Goal: Task Accomplishment & Management: Complete application form

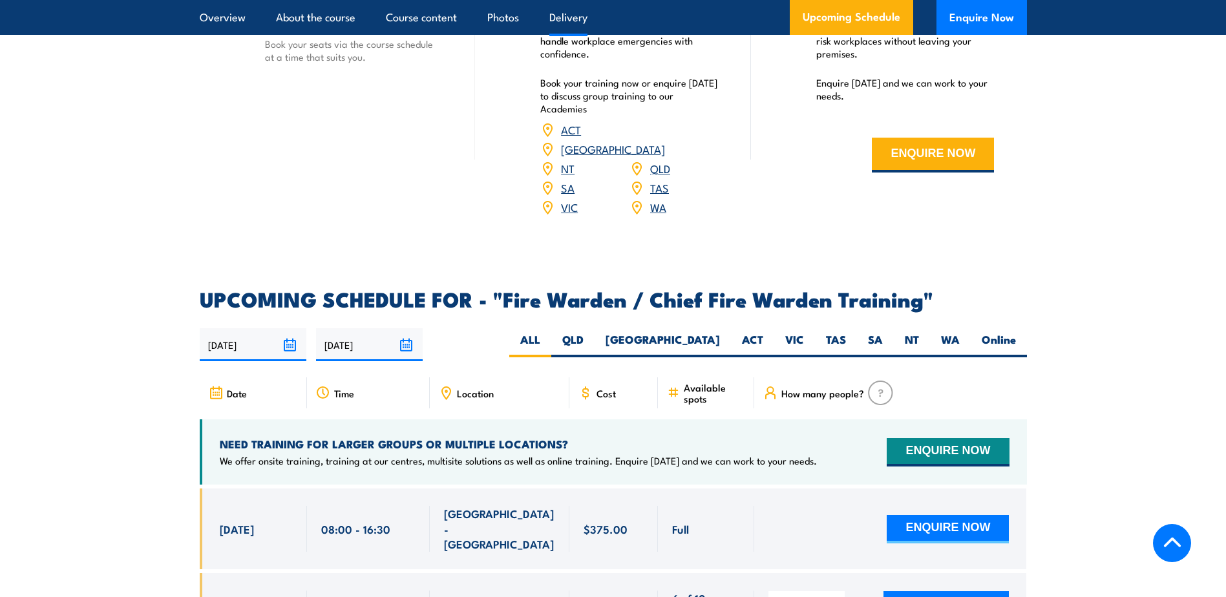
scroll to position [2069, 0]
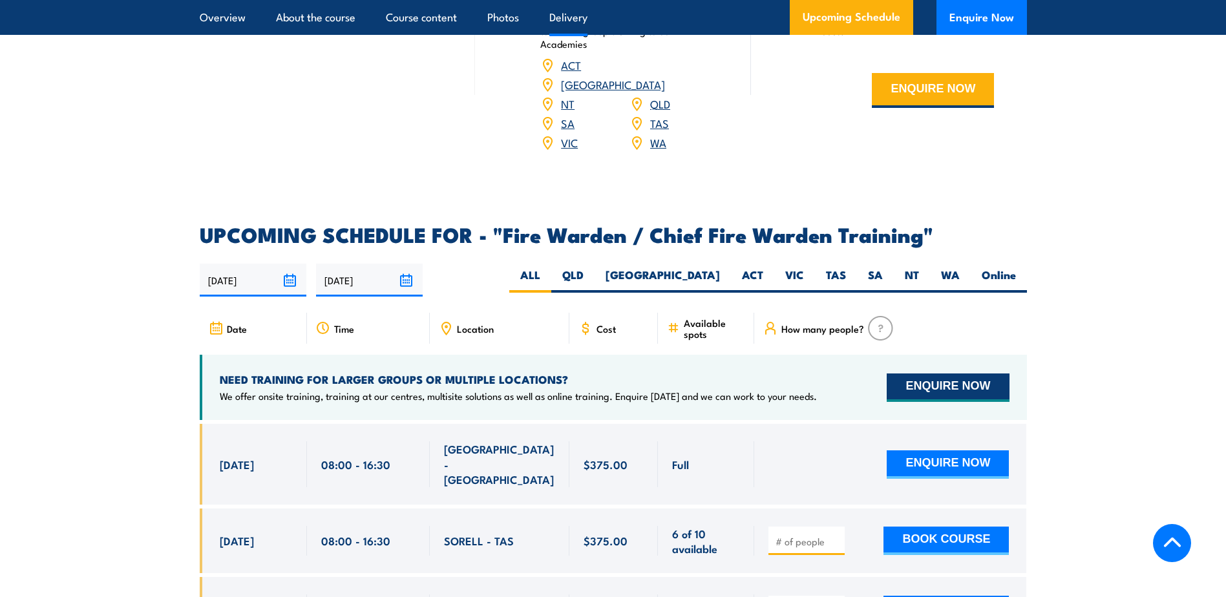
click at [922, 384] on button "ENQUIRE NOW" at bounding box center [948, 388] width 122 height 28
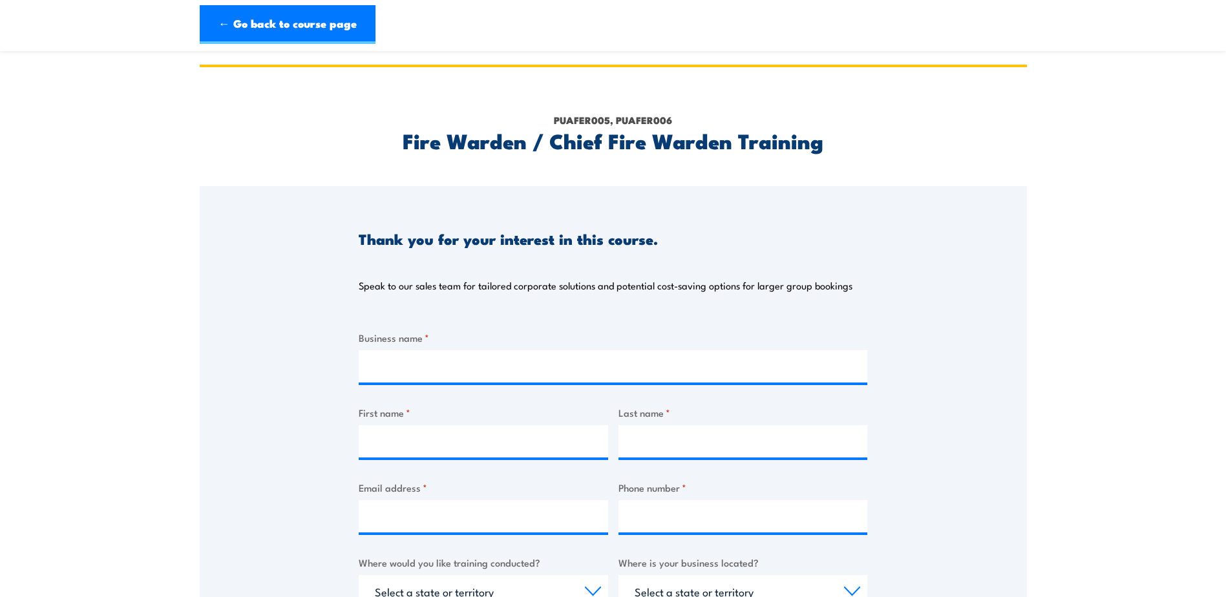
scroll to position [129, 0]
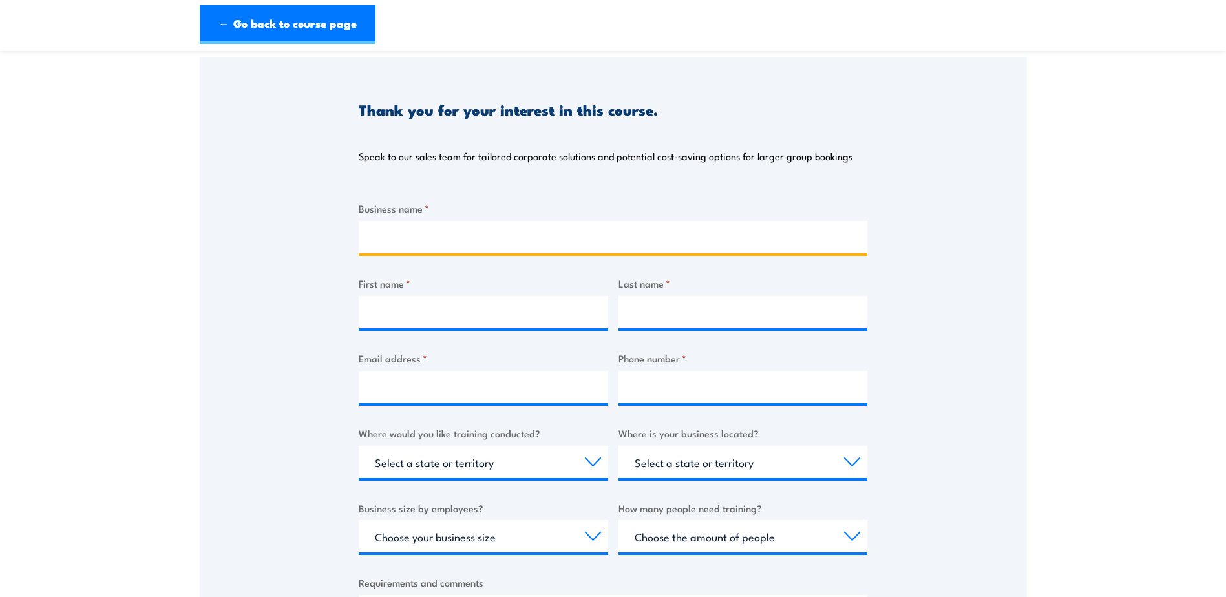
click at [478, 244] on input "Business name *" at bounding box center [613, 237] width 509 height 32
type input "Scania Australia Pty Ltd"
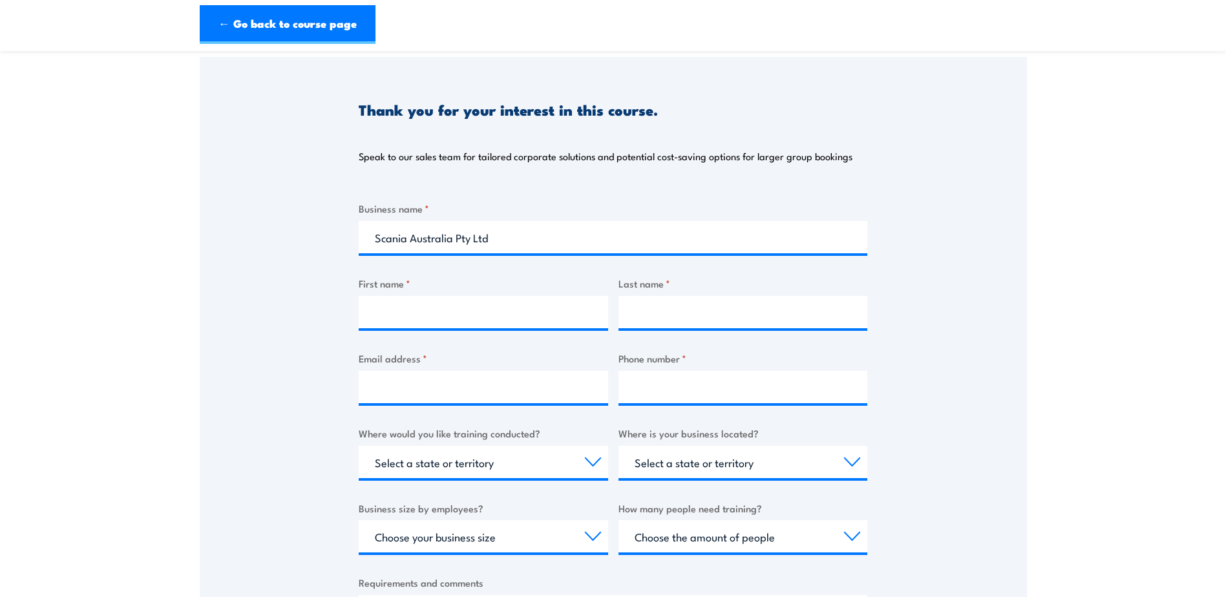
click at [513, 295] on div "First name *" at bounding box center [484, 302] width 250 height 52
click at [519, 307] on input "First name *" at bounding box center [484, 312] width 250 height 32
type input "[PERSON_NAME]"
type input "Childs"
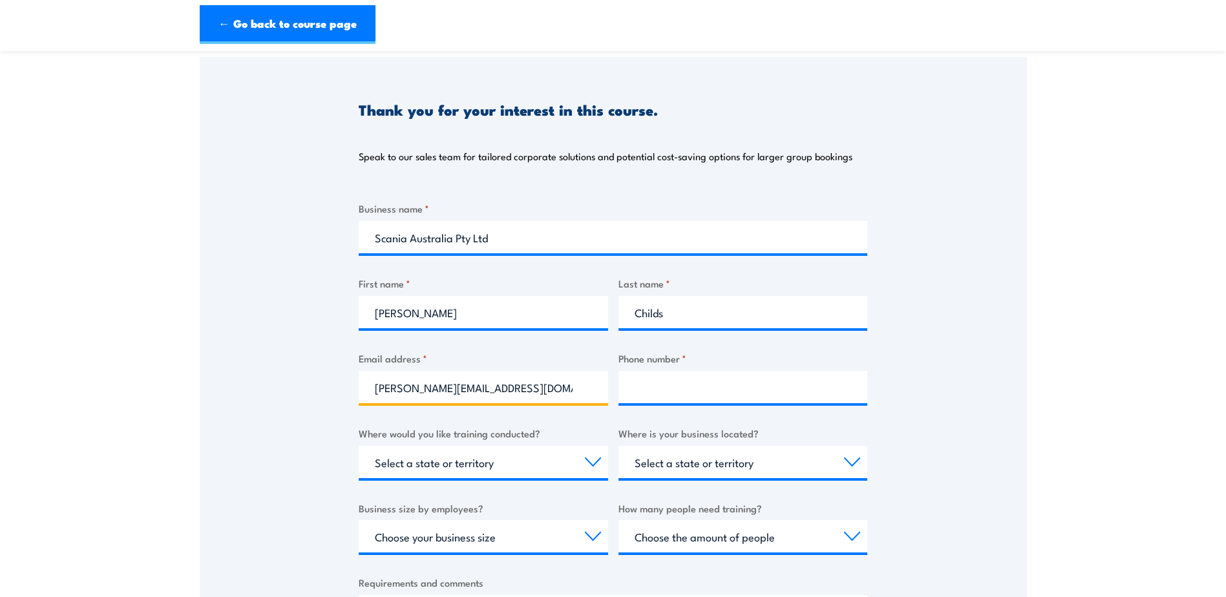
type input "rebecca.childs@scania.com"
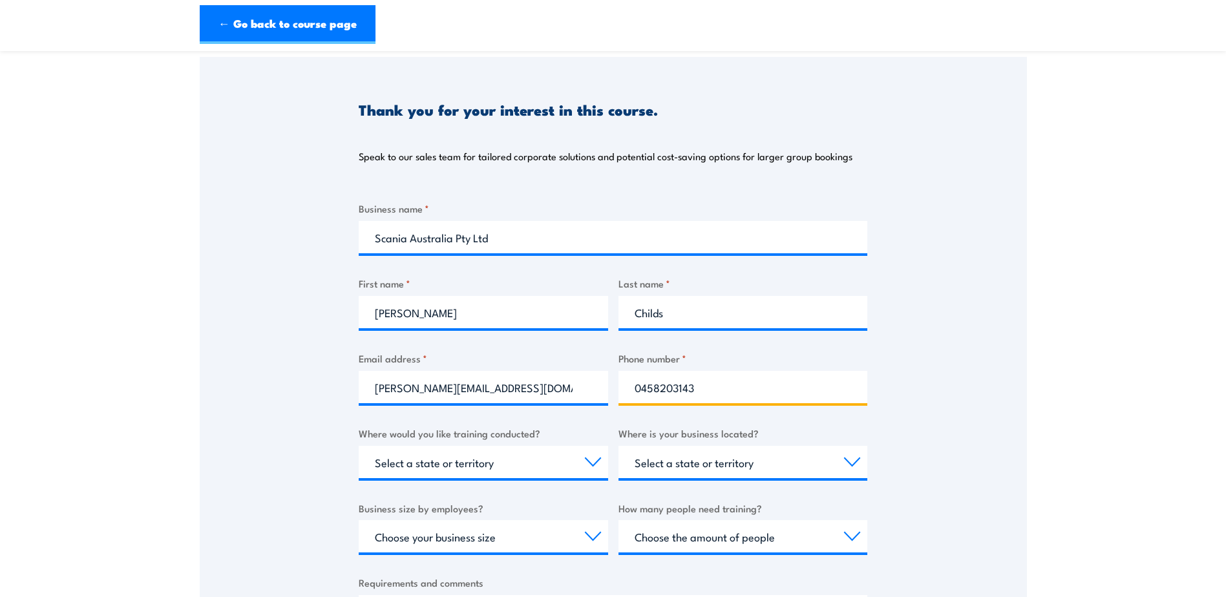
type input "0458203143"
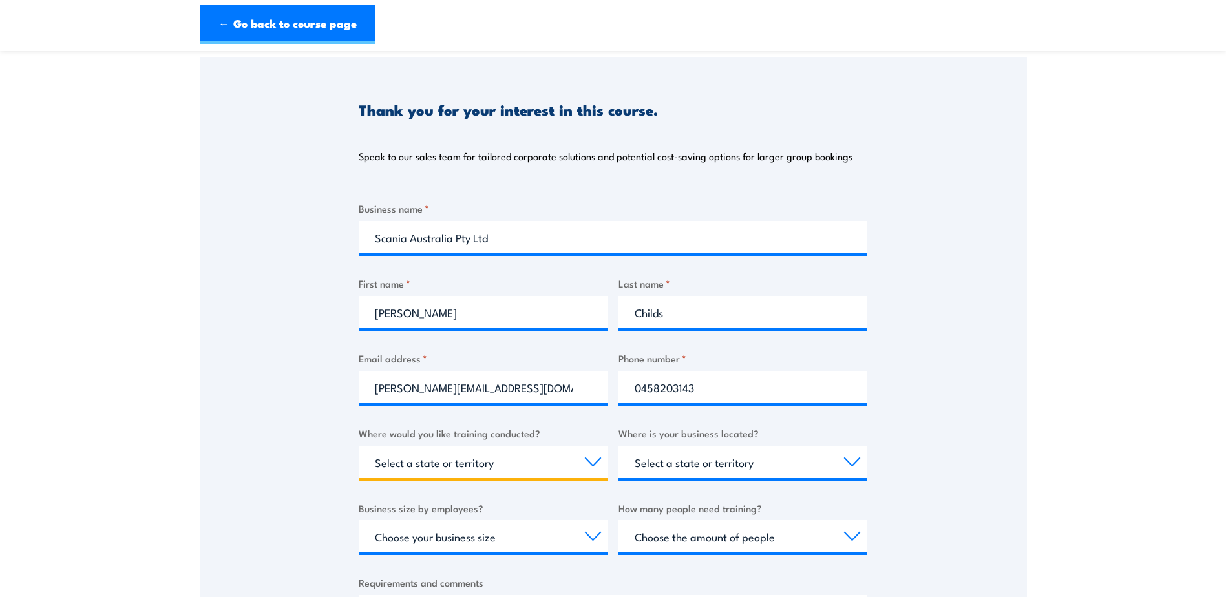
click at [554, 451] on select "Select a state or territory Nationally - multiple locations QLD NSW VIC SA ACT …" at bounding box center [484, 462] width 250 height 32
select select "[GEOGRAPHIC_DATA]"
click at [359, 446] on select "Select a state or territory Nationally - multiple locations QLD NSW VIC SA ACT …" at bounding box center [484, 462] width 250 height 32
click at [293, 445] on div "Thank you for your interest in this course. Speak to our sales team for tailore…" at bounding box center [613, 380] width 827 height 646
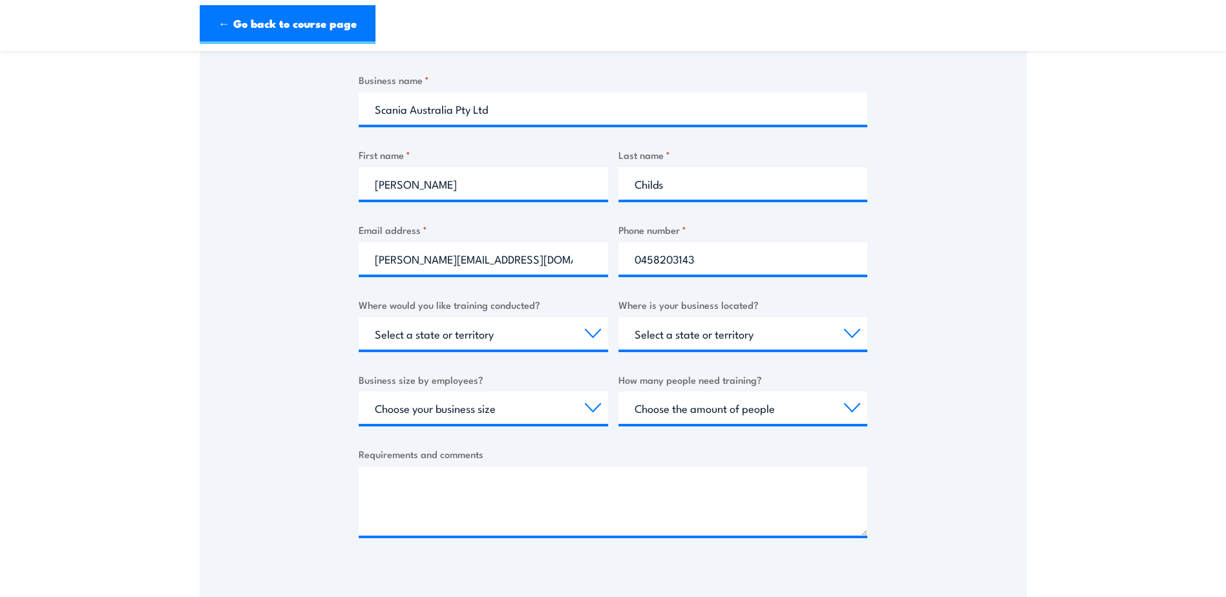
scroll to position [259, 0]
click at [734, 332] on select "Select a state or territory QLD NSW VIC SA ACT WA TAS NT" at bounding box center [744, 333] width 250 height 32
select select "[GEOGRAPHIC_DATA]"
click at [619, 317] on select "Select a state or territory QLD NSW VIC SA ACT WA TAS NT" at bounding box center [744, 333] width 250 height 32
drag, startPoint x: 529, startPoint y: 413, endPoint x: 540, endPoint y: 413, distance: 11.0
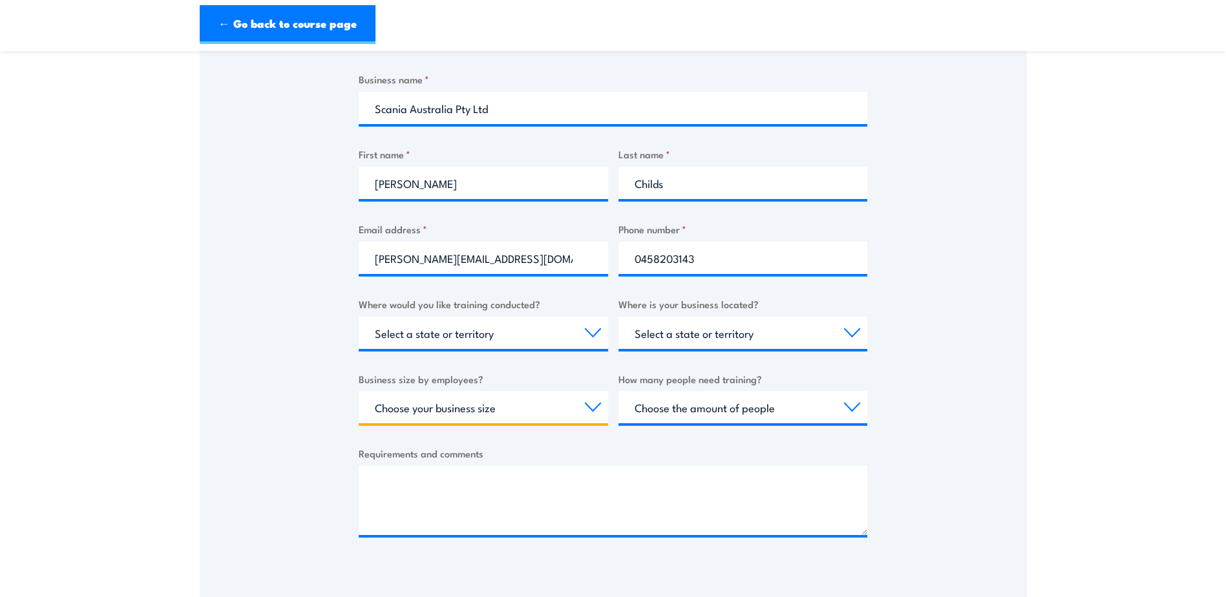
click at [529, 413] on select "Choose your business size 1 to 19 20 to 199 200+" at bounding box center [484, 407] width 250 height 32
click at [359, 391] on select "Choose your business size 1 to 19 20 to 199 200+" at bounding box center [484, 407] width 250 height 32
click at [323, 470] on div "Thank you for your interest in this course. Speak to our sales team for tailore…" at bounding box center [613, 251] width 827 height 646
click at [545, 405] on select "Choose your business size 1 to 19 20 to 199 200+" at bounding box center [484, 407] width 250 height 32
select select "200+"
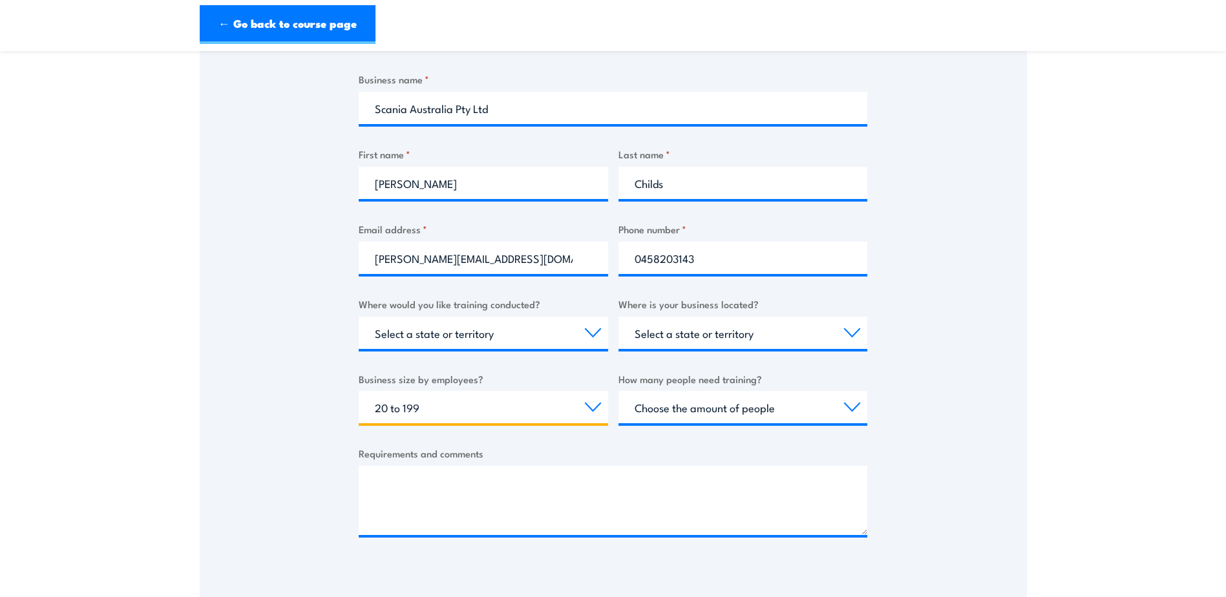
click at [359, 391] on select "Choose your business size 1 to 19 20 to 199 200+" at bounding box center [484, 407] width 250 height 32
click at [679, 408] on select "Choose the amount of people 1 to 4 5 to 19 20+" at bounding box center [744, 407] width 250 height 32
select select "5 to 19"
click at [619, 391] on select "Choose the amount of people 1 to 4 5 to 19 20+" at bounding box center [744, 407] width 250 height 32
click at [292, 475] on div "Thank you for your interest in this course. Speak to our sales team for tailore…" at bounding box center [613, 251] width 827 height 646
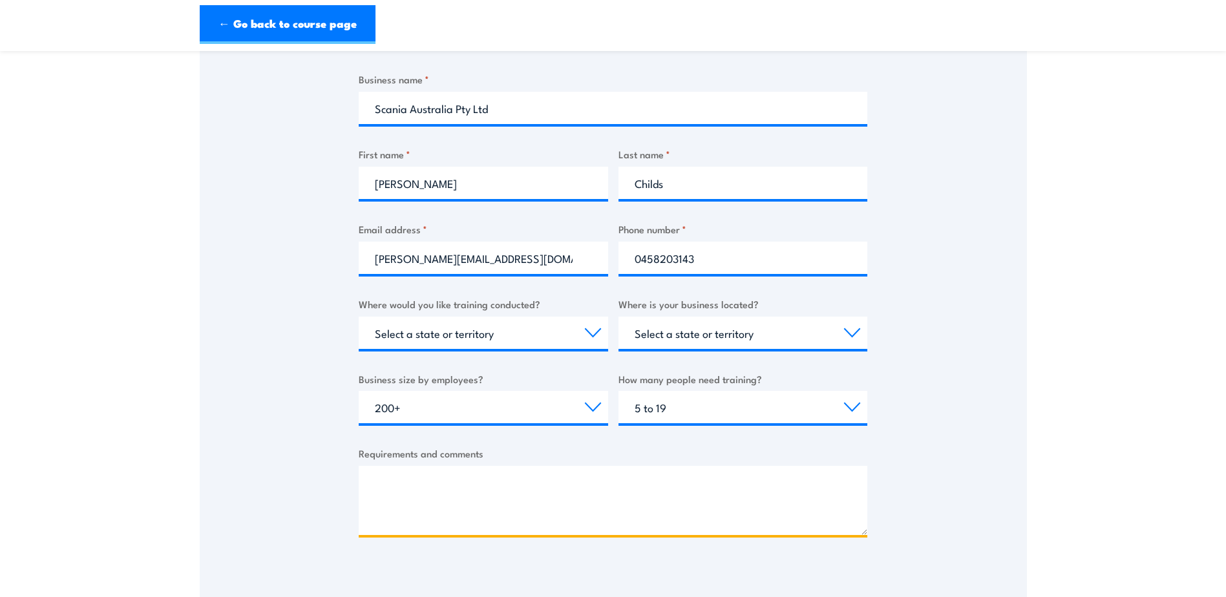
click at [396, 503] on textarea "Requirements and comments" at bounding box center [613, 500] width 509 height 69
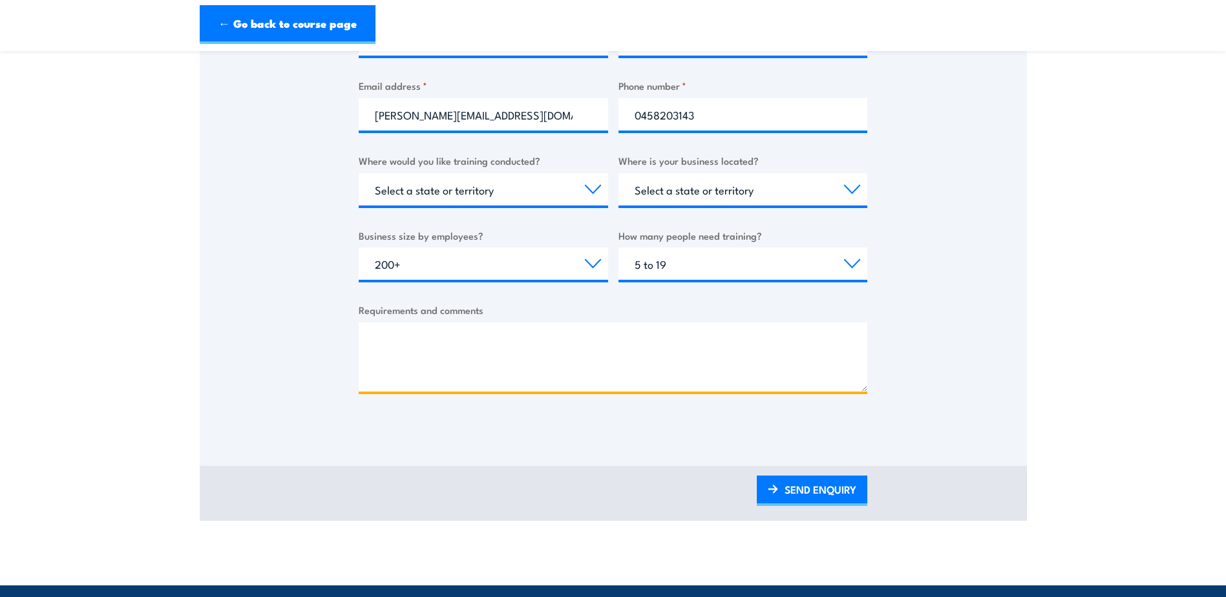
scroll to position [453, 0]
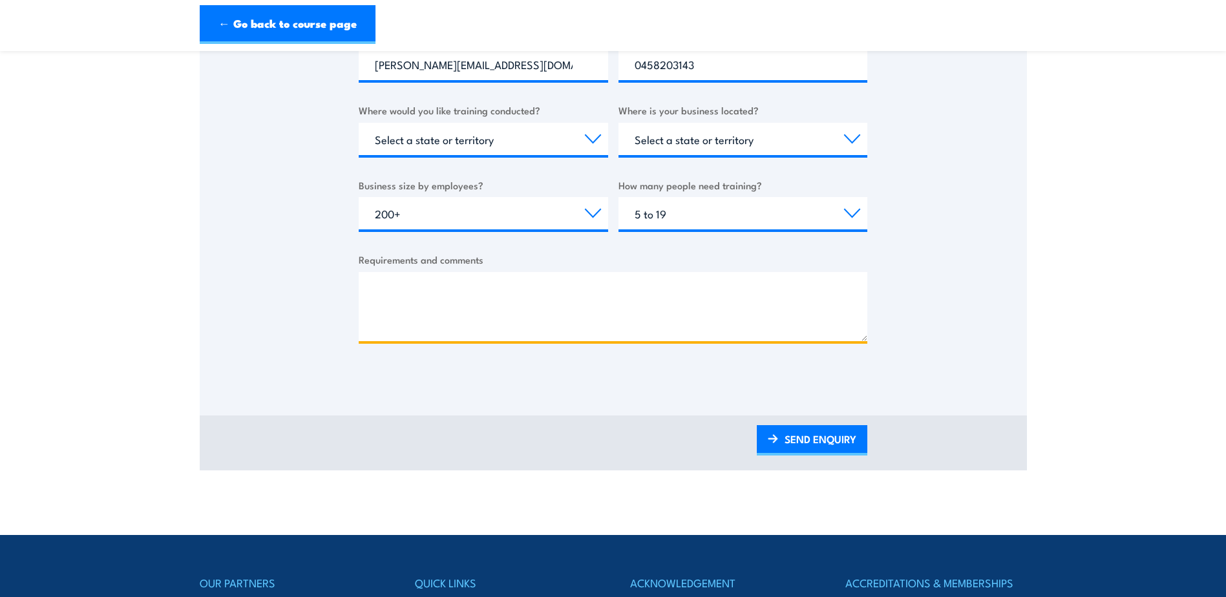
click at [474, 320] on textarea "Requirements and comments" at bounding box center [613, 306] width 509 height 69
click at [377, 288] on textarea "Fire Warden Training for our Prestons NSW Branch." at bounding box center [613, 306] width 509 height 69
click at [818, 337] on textarea "Hi, Could we please obtain a quote for Fire Warden Training for our Prestons NS…" at bounding box center [613, 306] width 509 height 69
click at [799, 315] on textarea "Hi, Could we please obtain a quote for Fire Warden Training for our Prestons NS…" at bounding box center [613, 306] width 509 height 69
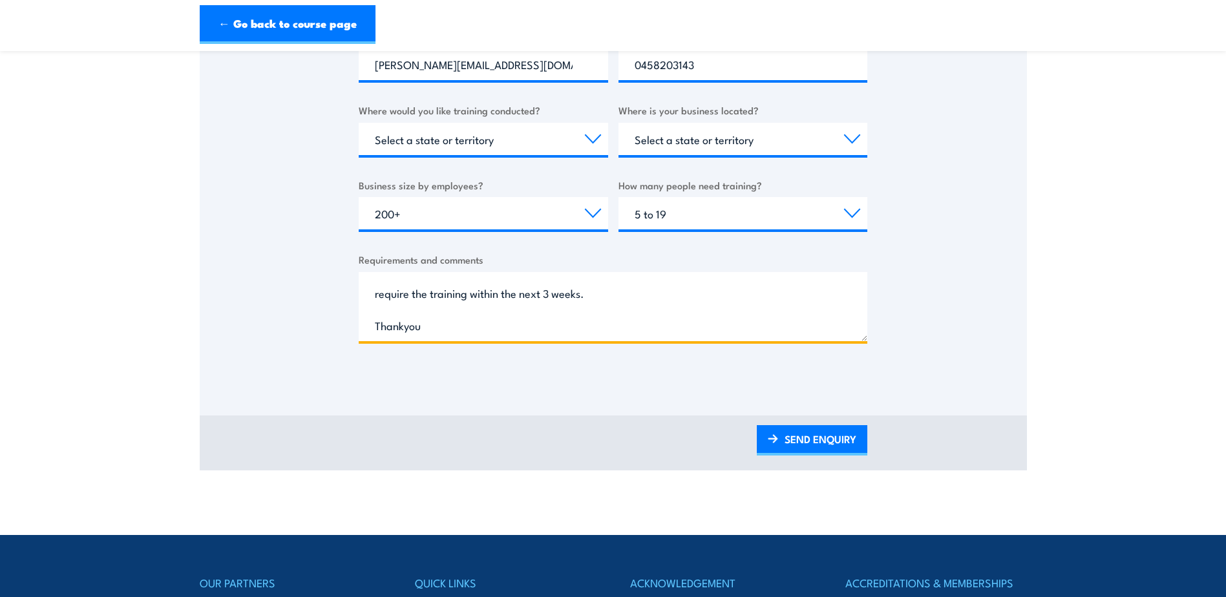
scroll to position [52, 0]
click at [613, 336] on textarea "Hi, Could we please obtain a quote for Fire Warden Training for our Prestons NS…" at bounding box center [613, 306] width 509 height 69
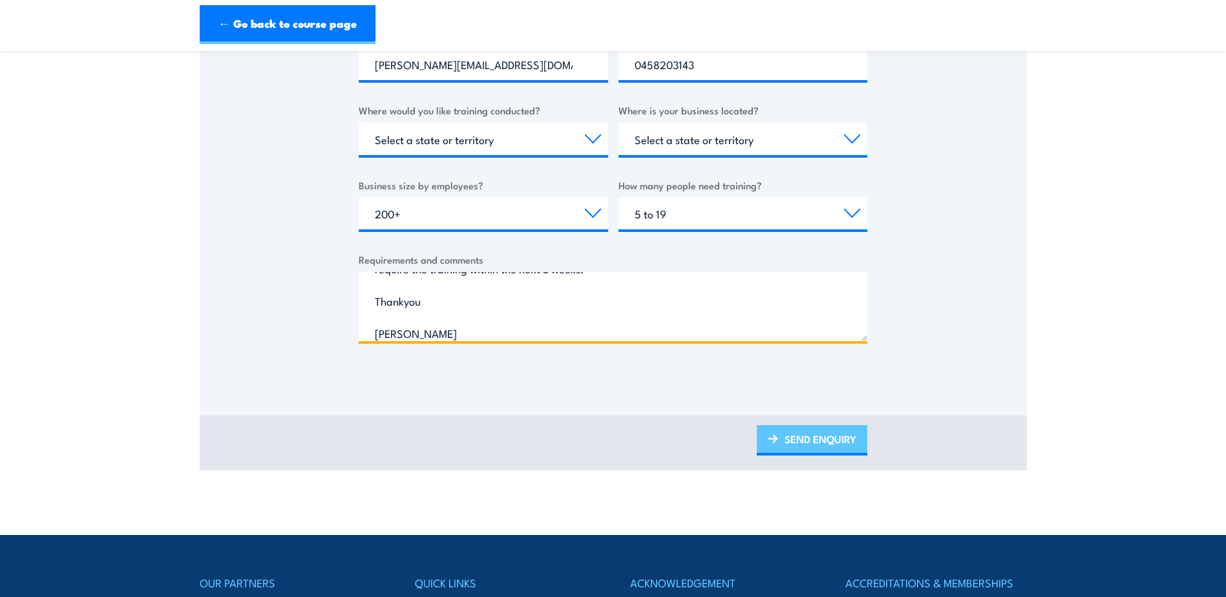
type textarea "Hi, Could we please obtain a quote for Fire Warden Training for our Prestons NS…"
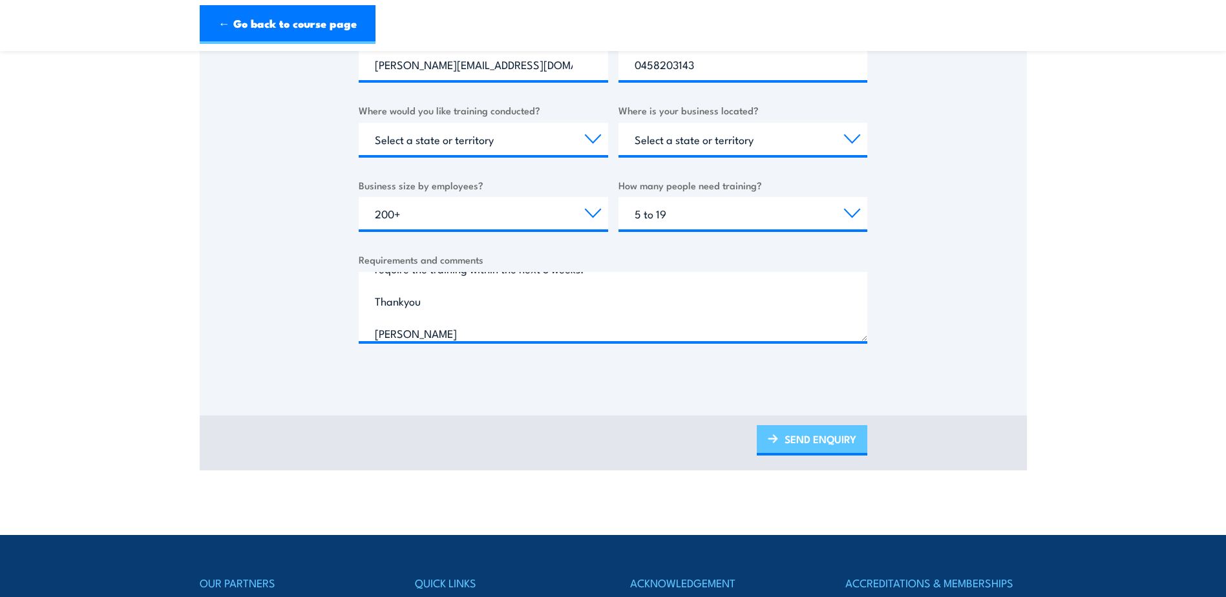
click at [809, 438] on link "SEND ENQUIRY" at bounding box center [812, 440] width 111 height 30
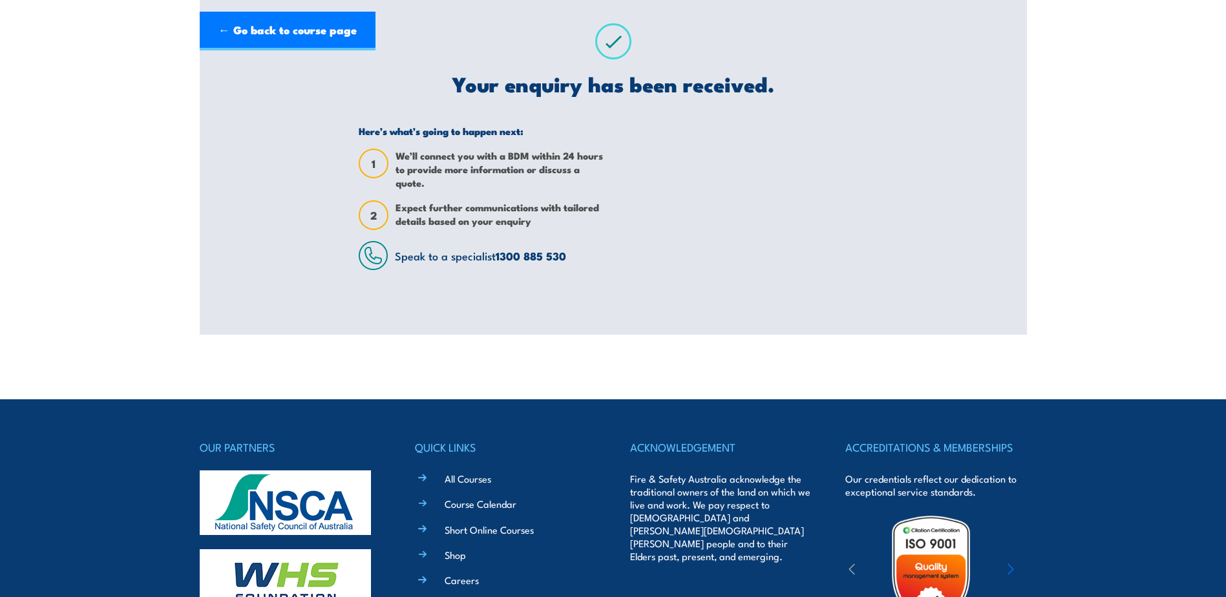
scroll to position [0, 0]
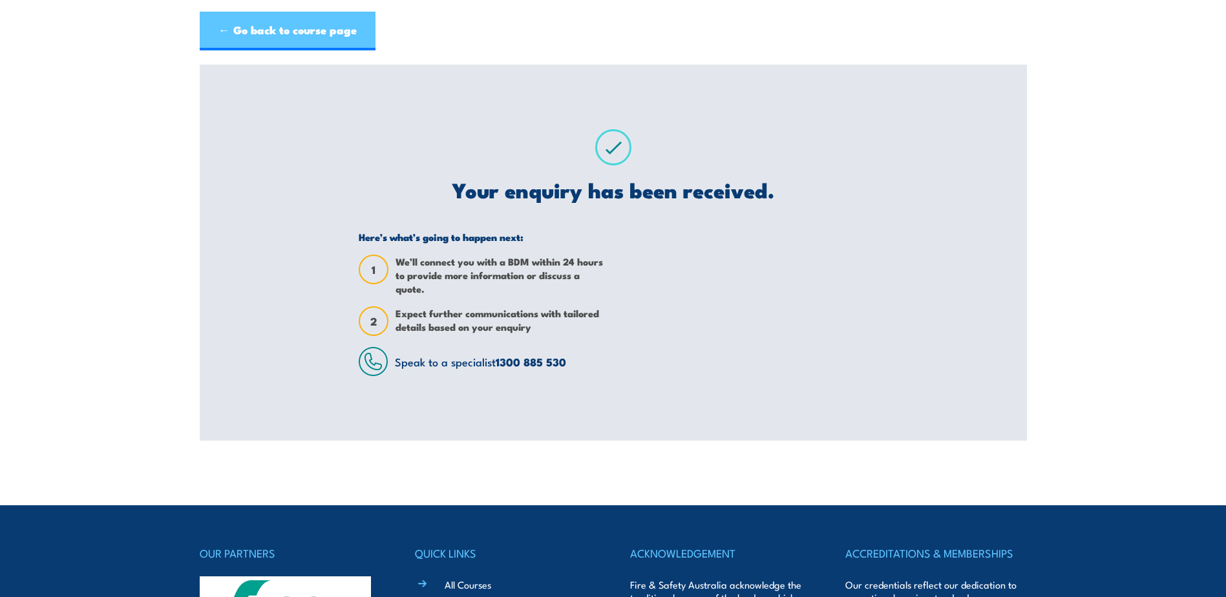
click at [277, 31] on link "← Go back to course page" at bounding box center [288, 31] width 176 height 39
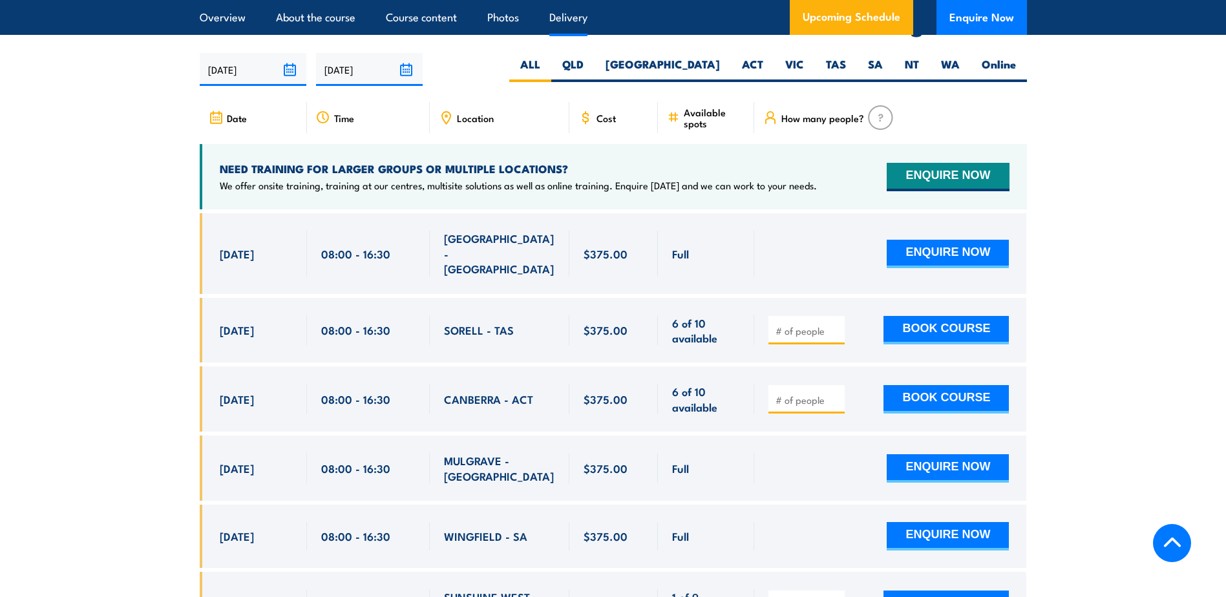
scroll to position [2290, 0]
